Goal: Check status: Check status

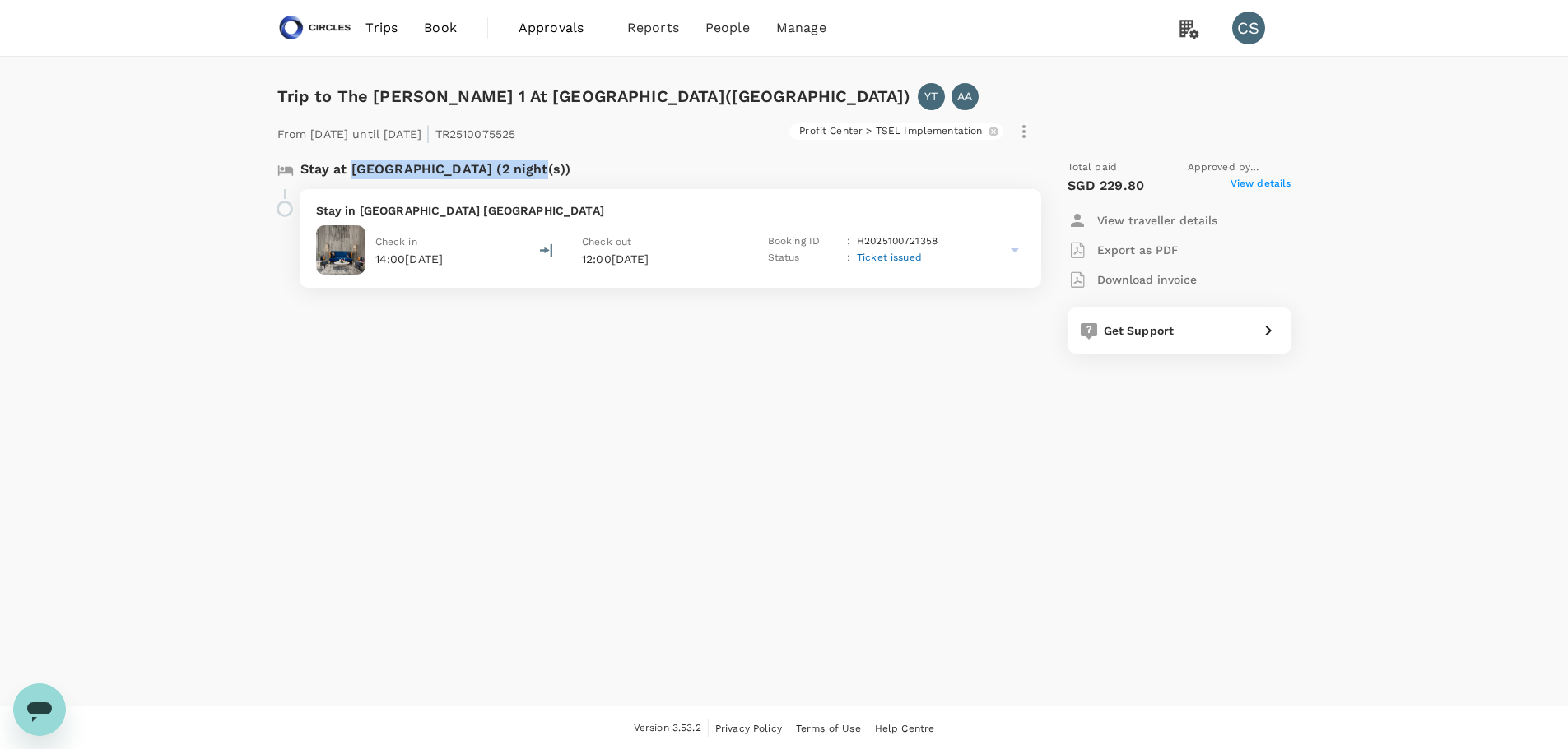
drag, startPoint x: 352, startPoint y: 169, endPoint x: 535, endPoint y: 169, distance: 183.0
click at [535, 169] on p "Stay at [GEOGRAPHIC_DATA] (2 night(s))" at bounding box center [435, 170] width 271 height 20
copy p "[GEOGRAPHIC_DATA]"
click at [1185, 219] on p "View traveller details" at bounding box center [1157, 220] width 120 height 16
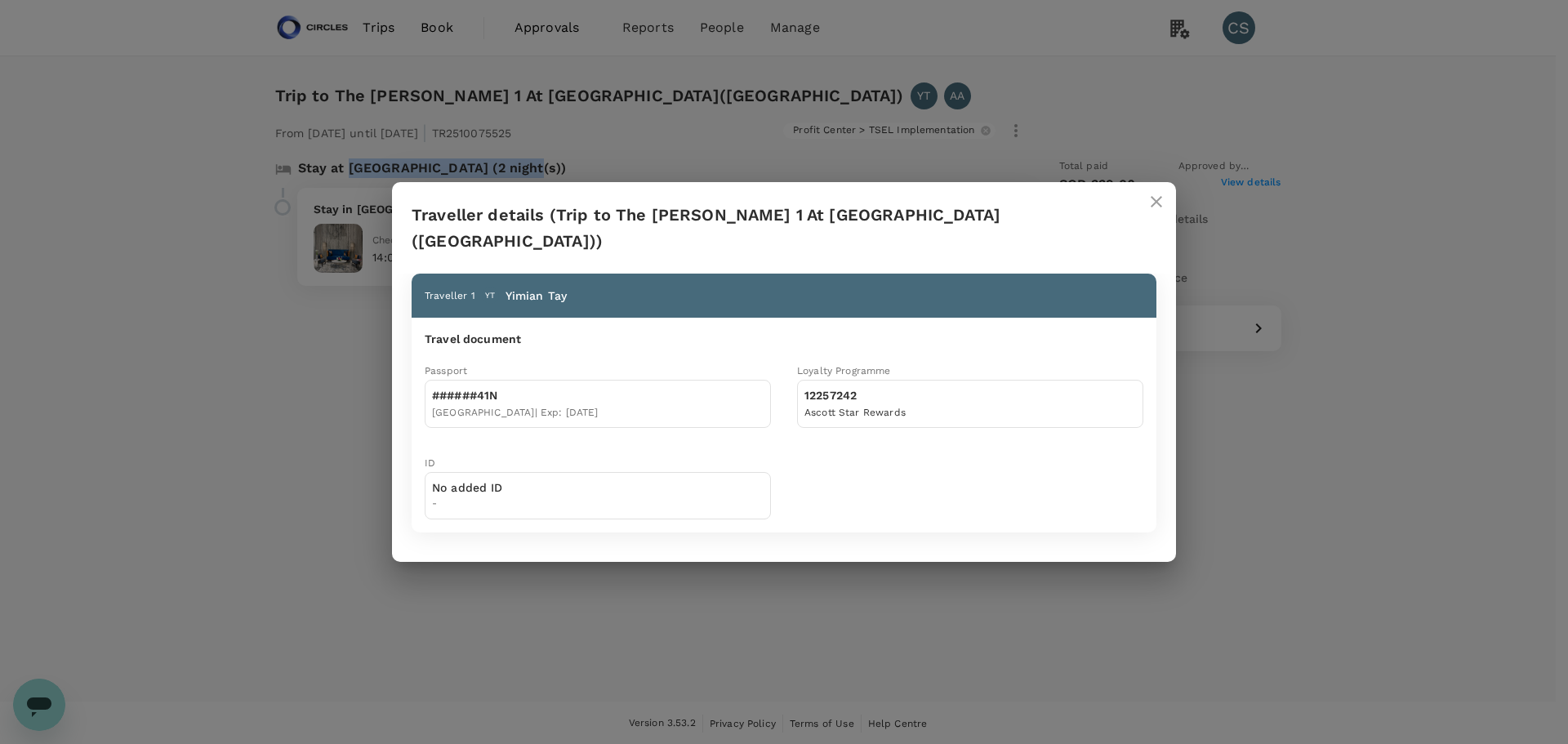
click at [1158, 211] on icon "close" at bounding box center [1156, 202] width 20 height 20
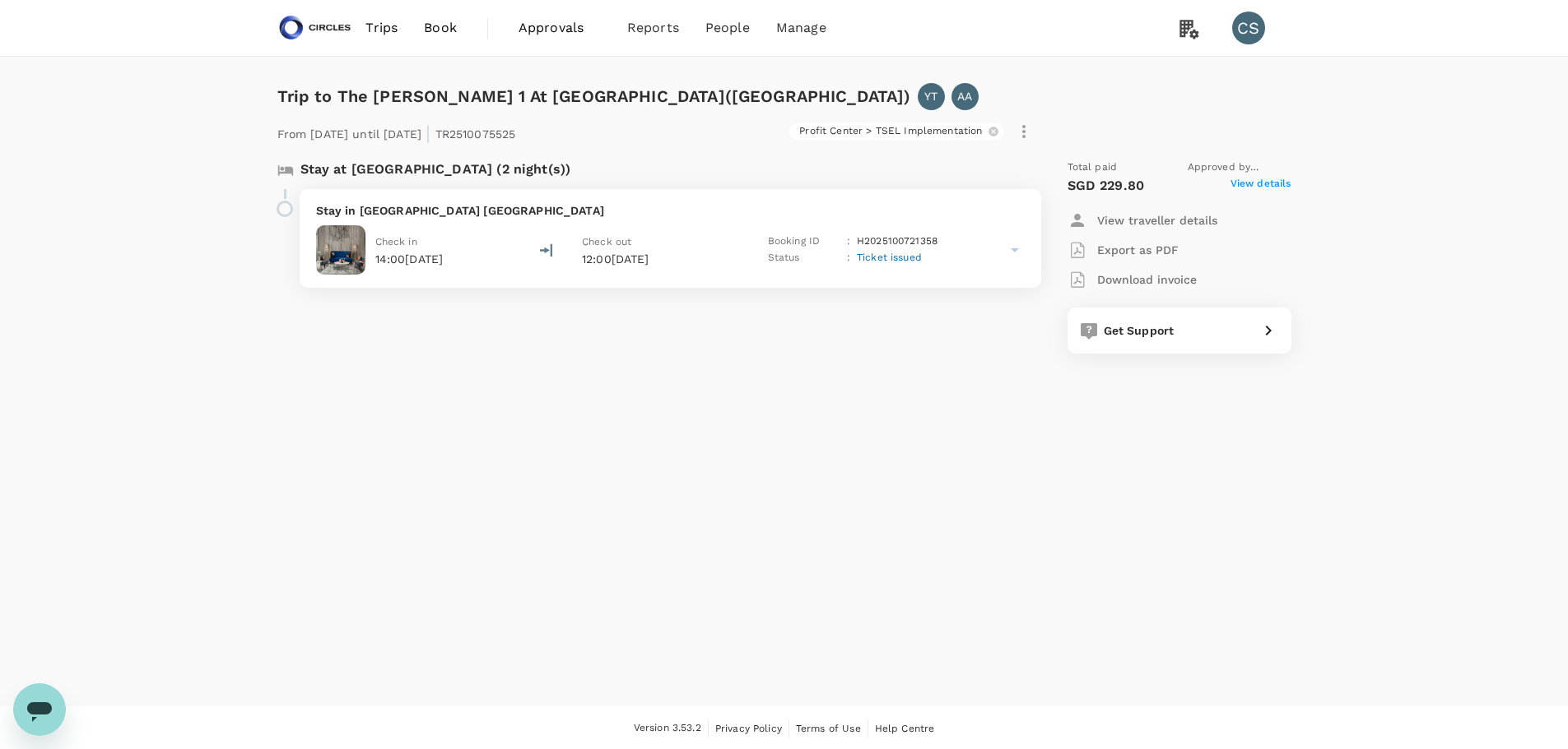
click at [1244, 181] on span "View details" at bounding box center [1261, 186] width 61 height 20
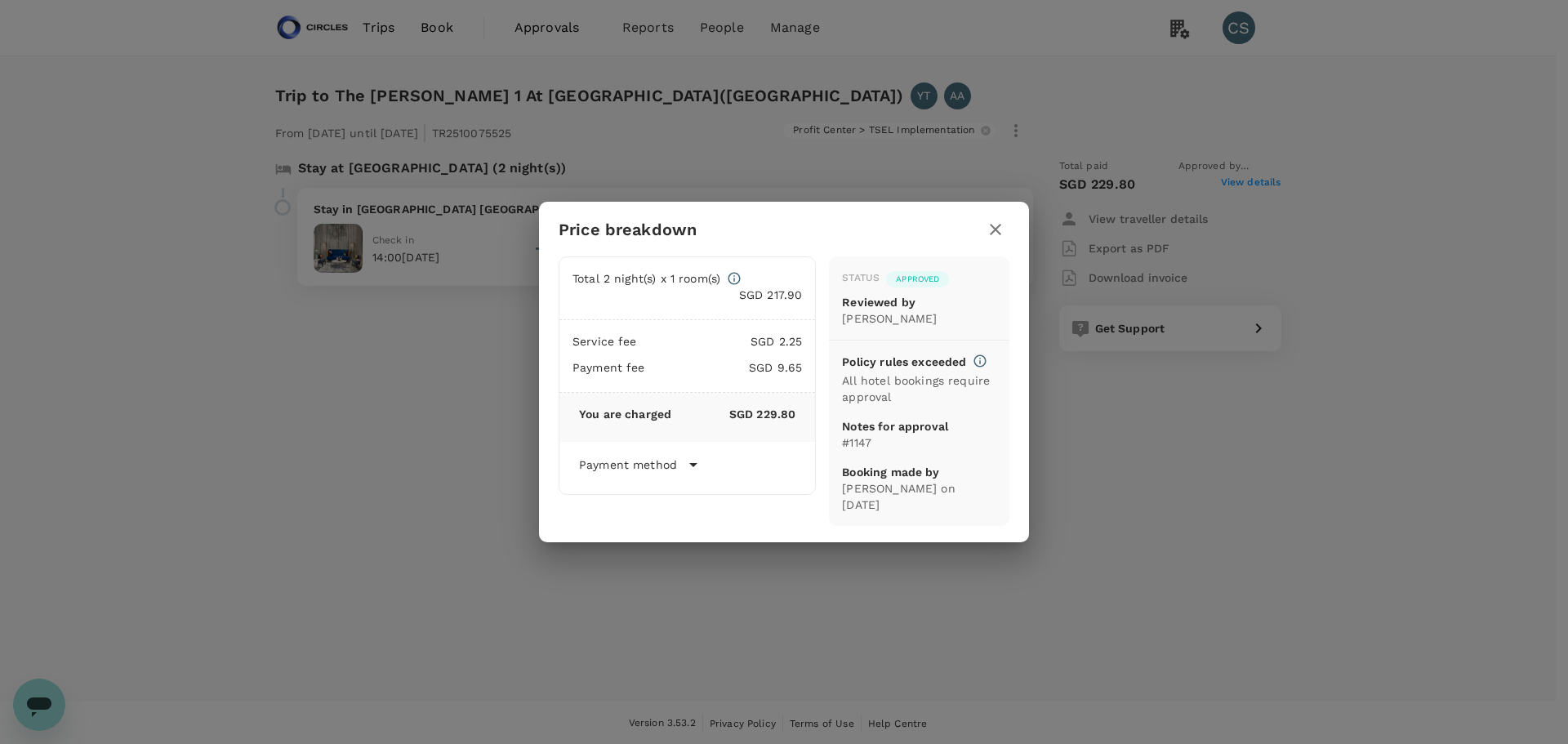
click at [1000, 232] on icon "button" at bounding box center [996, 229] width 20 height 20
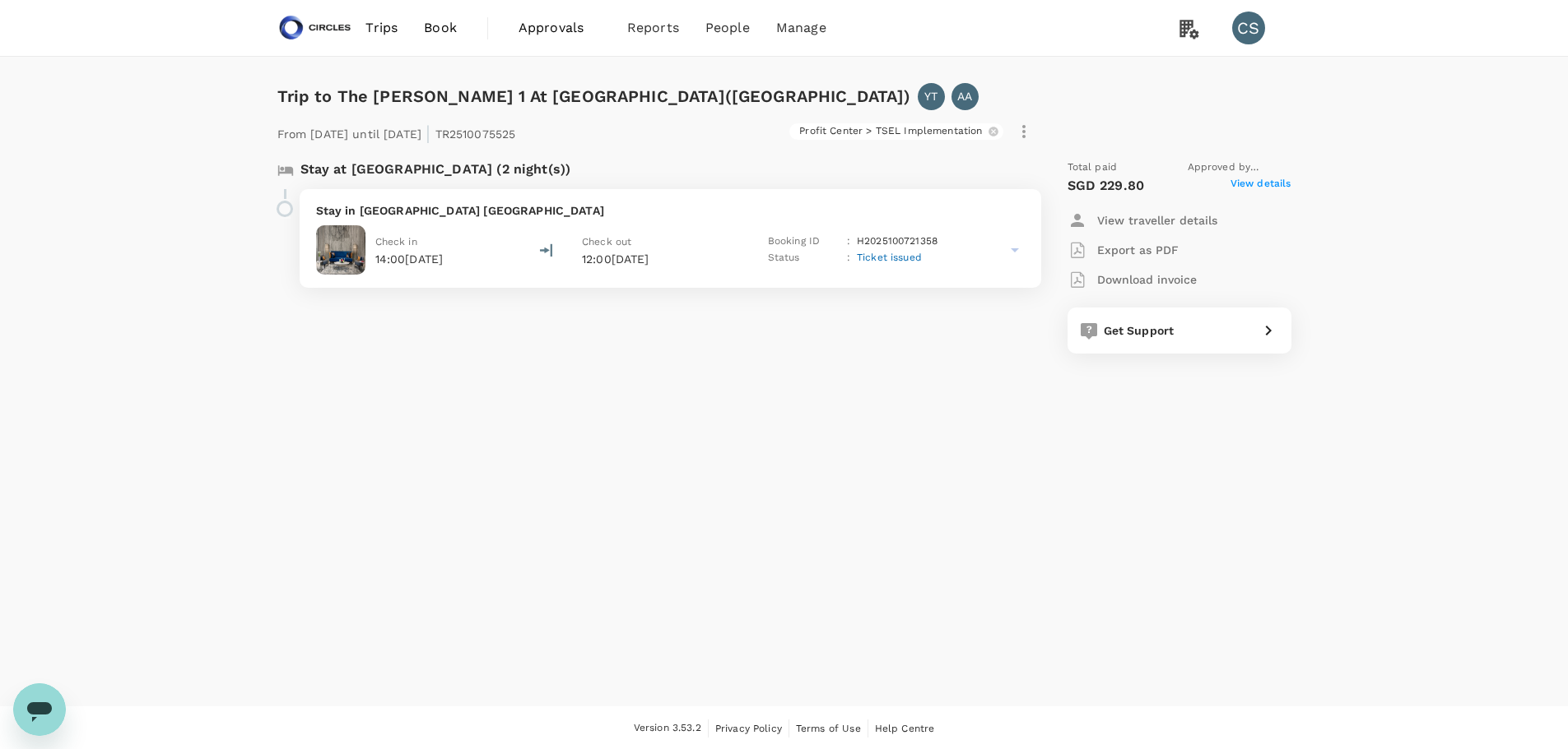
click at [1024, 248] on icon at bounding box center [1015, 250] width 20 height 20
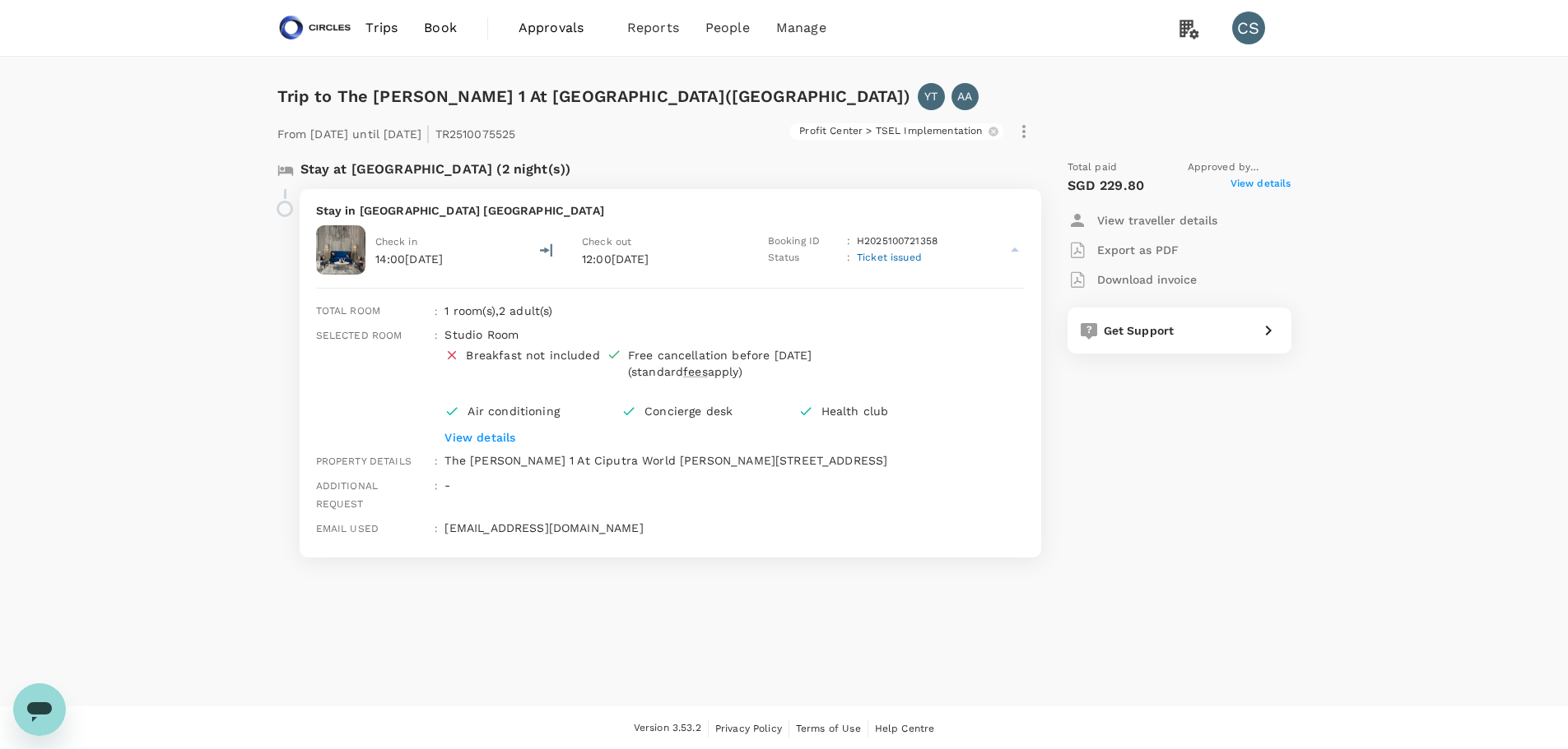
click at [1024, 248] on icon at bounding box center [1015, 250] width 20 height 20
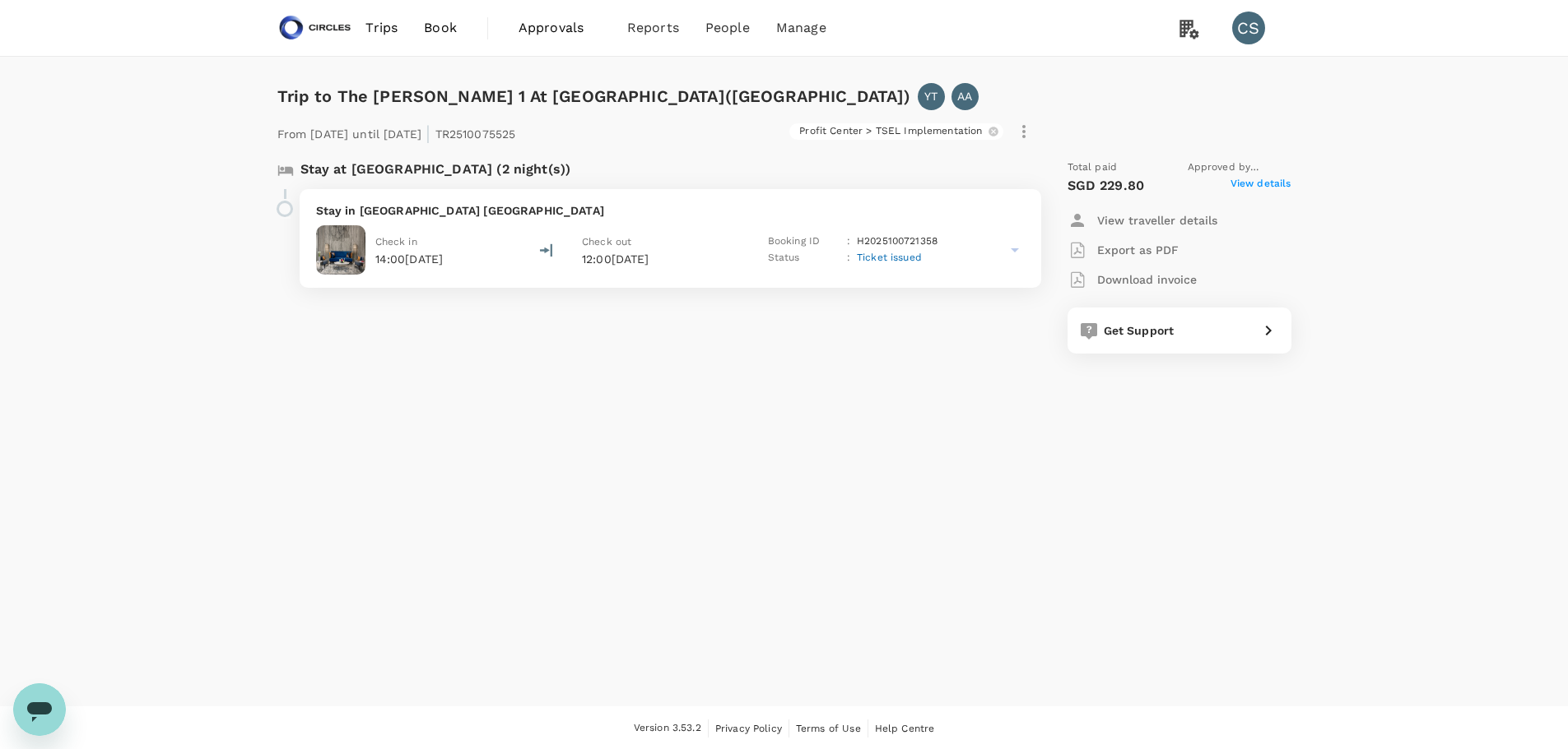
click at [1009, 252] on icon at bounding box center [1015, 250] width 20 height 20
